Goal: Information Seeking & Learning: Find specific fact

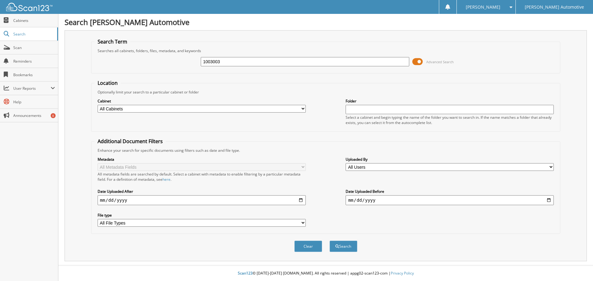
type input "1003003"
click at [330, 241] on button "Search" at bounding box center [344, 246] width 28 height 11
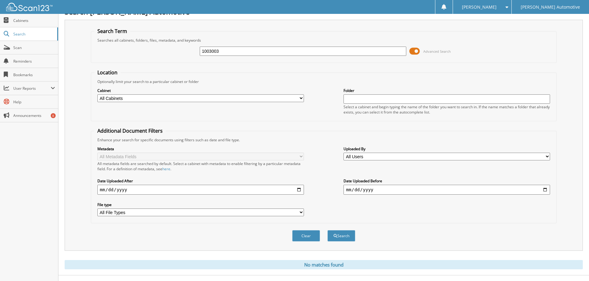
scroll to position [21, 0]
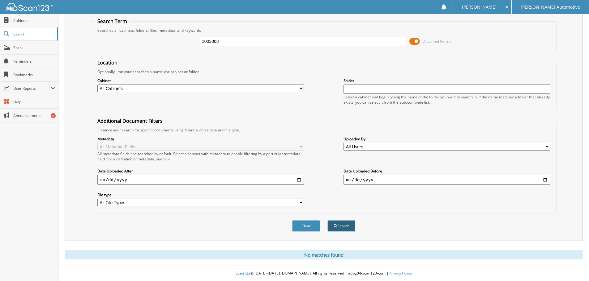
click at [345, 225] on button "Search" at bounding box center [341, 226] width 28 height 11
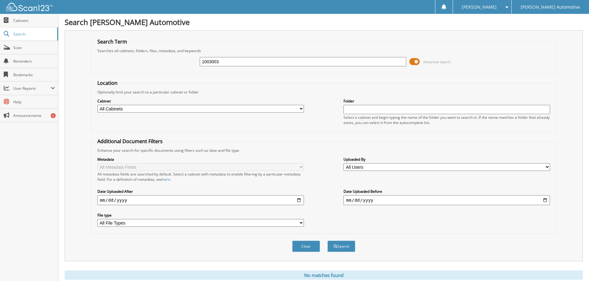
click at [332, 61] on input "1003003" at bounding box center [303, 61] width 206 height 9
click at [327, 241] on button "Search" at bounding box center [341, 246] width 28 height 11
